Goal: Navigation & Orientation: Understand site structure

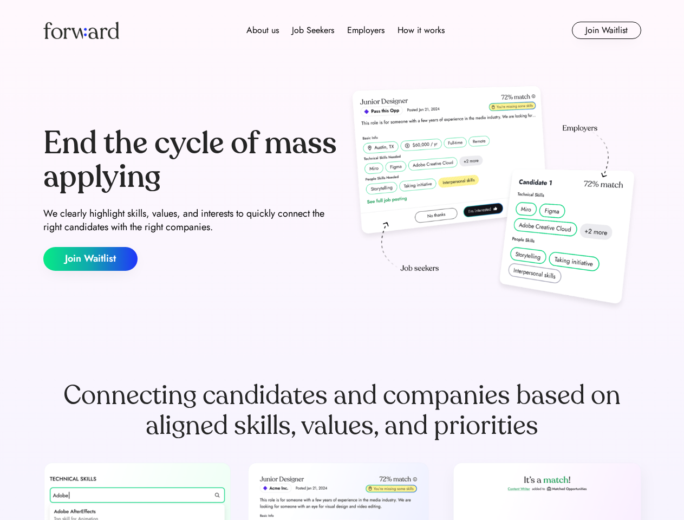
click at [342, 260] on div "End the cycle of mass applying We clearly highlight skills, values, and interes…" at bounding box center [342, 198] width 598 height 233
click at [342, 30] on div "About us Job Seekers Employers How it works" at bounding box center [345, 30] width 427 height 13
click at [81, 30] on img at bounding box center [81, 30] width 76 height 17
click at [345, 30] on div "About us Job Seekers Employers How it works" at bounding box center [345, 30] width 427 height 13
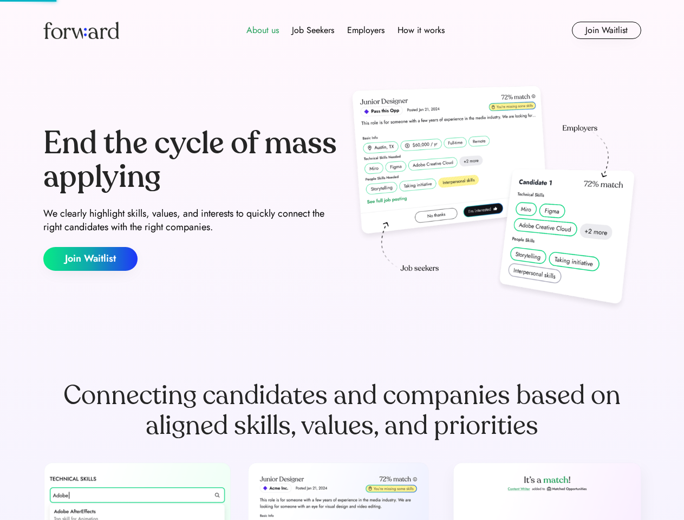
click at [263, 30] on div "About us" at bounding box center [262, 30] width 32 height 13
click at [313, 30] on div "Job Seekers" at bounding box center [313, 30] width 42 height 13
click at [365, 30] on div "Employers" at bounding box center [365, 30] width 37 height 13
click at [420, 30] on div "How it works" at bounding box center [420, 30] width 47 height 13
click at [606, 30] on button "Join Waitlist" at bounding box center [606, 30] width 69 height 17
